Goal: Navigation & Orientation: Understand site structure

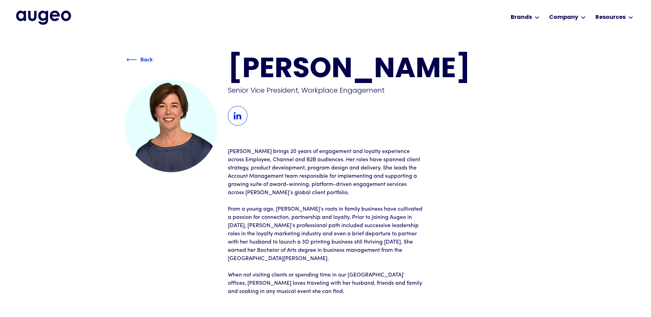
drag, startPoint x: 0, startPoint y: 0, endPoint x: 136, endPoint y: 60, distance: 148.8
click at [136, 60] on div "Back" at bounding box center [147, 60] width 40 height 8
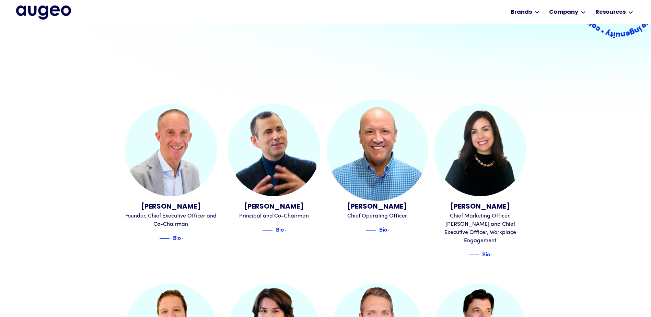
scroll to position [173, 0]
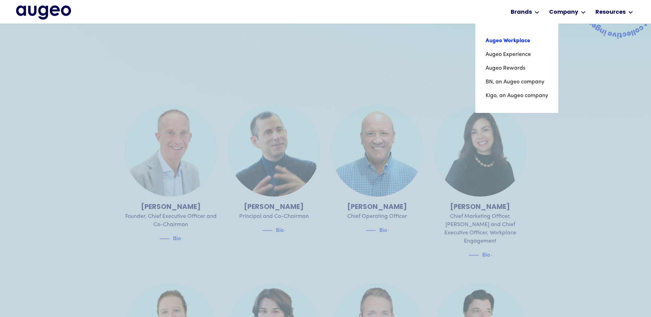
click at [527, 43] on link "Augeo Workplace" at bounding box center [516, 41] width 62 height 14
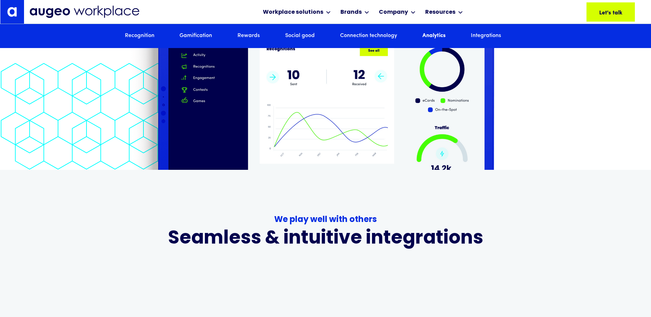
scroll to position [4114, 0]
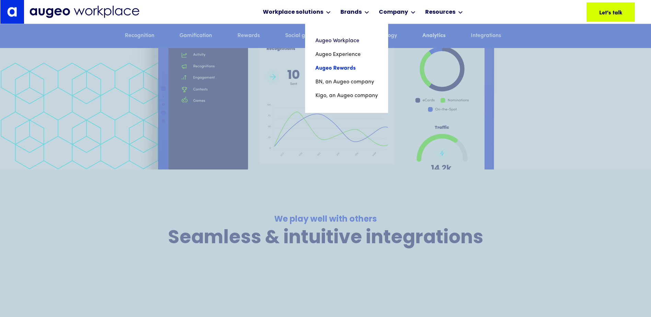
click at [345, 64] on link "Augeo Rewards" at bounding box center [346, 68] width 62 height 14
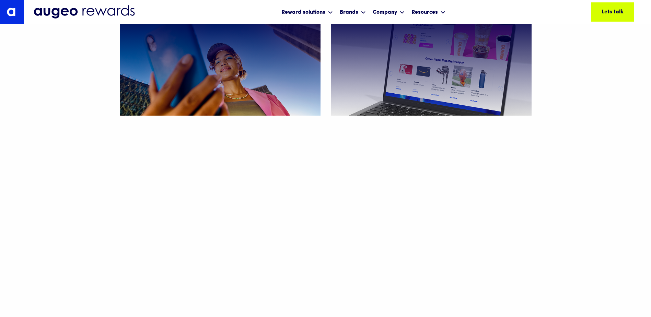
scroll to position [402, 0]
